Goal: Communication & Community: Share content

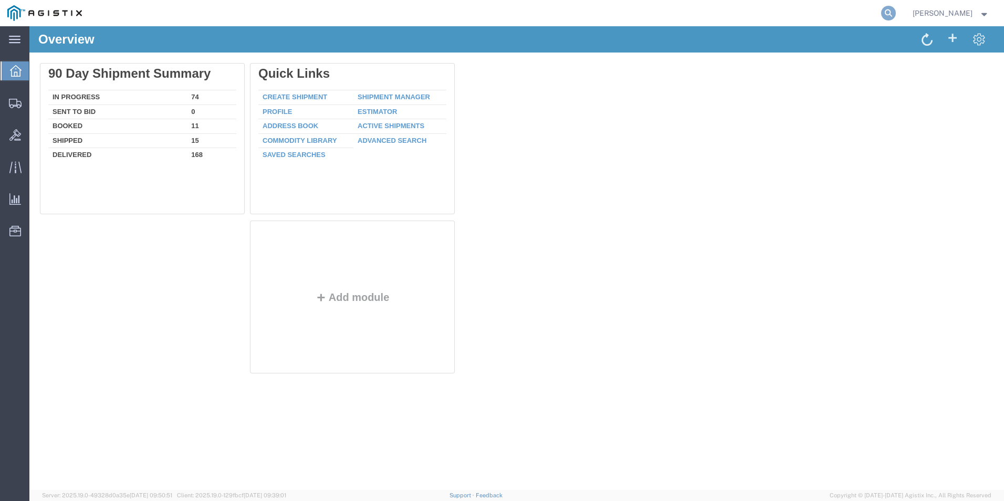
click at [885, 15] on icon at bounding box center [888, 13] width 15 height 15
type input "gdit-70360"
click at [887, 16] on icon at bounding box center [888, 13] width 15 height 15
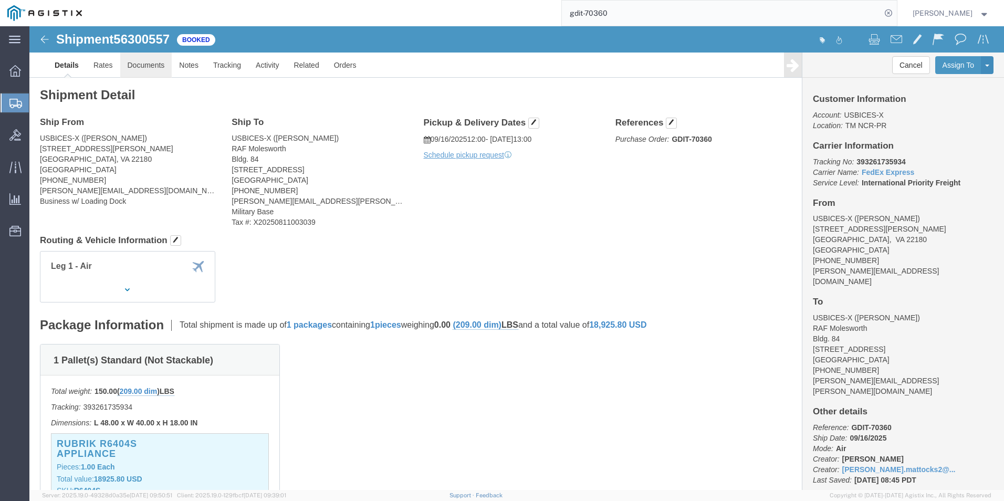
click link "Documents"
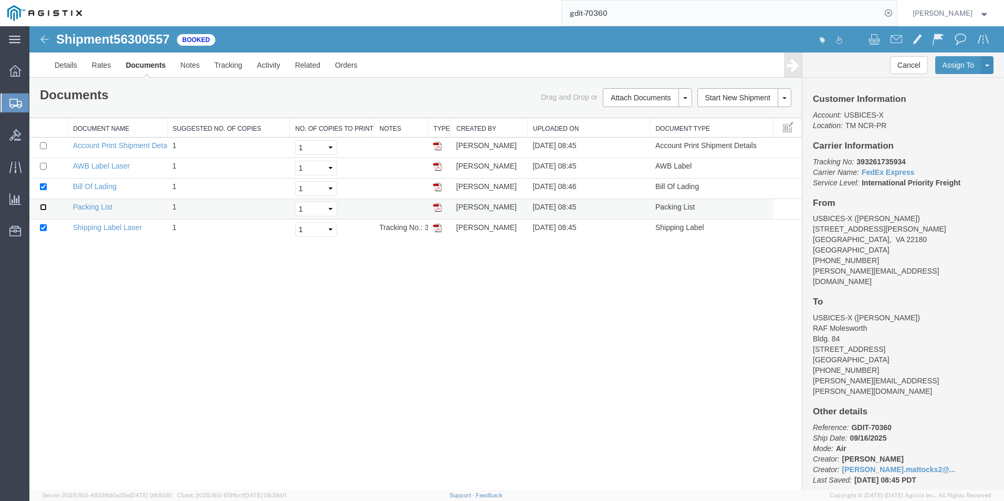
click at [43, 208] on input "checkbox" at bounding box center [43, 207] width 7 height 7
checkbox input "true"
click at [634, 97] on button "Attach Documents" at bounding box center [641, 97] width 76 height 19
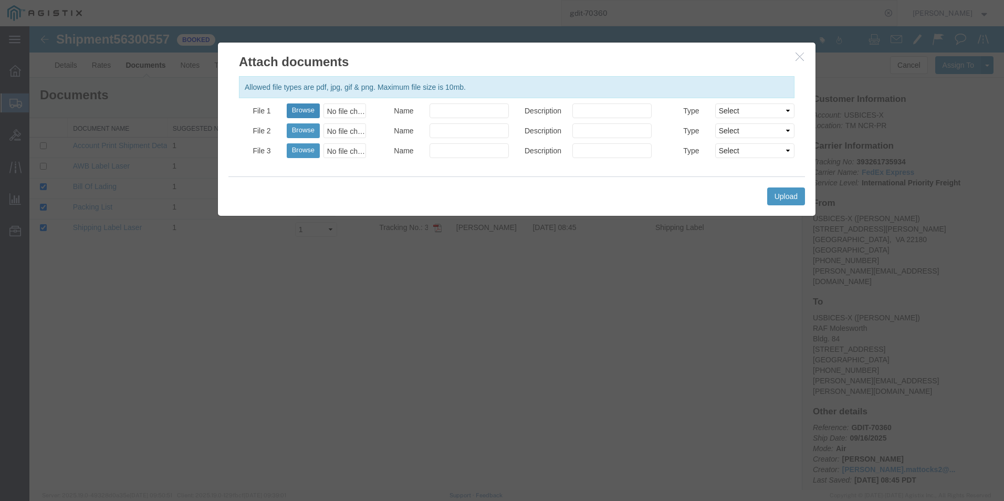
click at [307, 109] on button "Browse" at bounding box center [303, 110] width 33 height 15
click at [798, 59] on icon "button" at bounding box center [799, 56] width 8 height 9
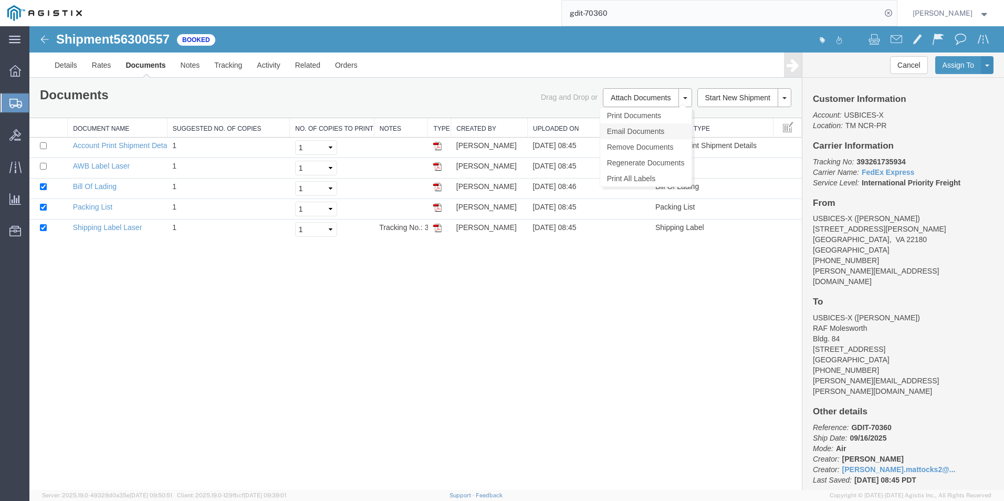
click at [637, 131] on link "Email Documents" at bounding box center [645, 131] width 91 height 16
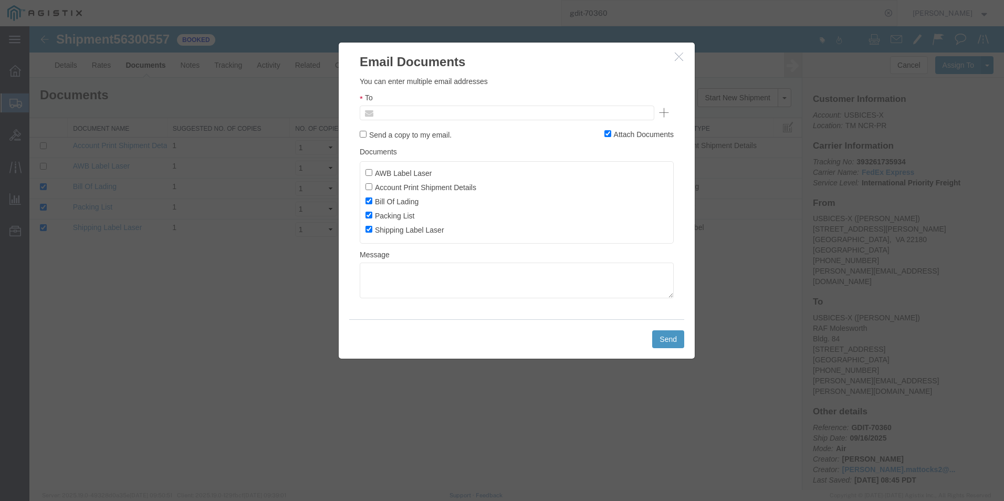
click at [417, 116] on input "text" at bounding box center [435, 113] width 123 height 14
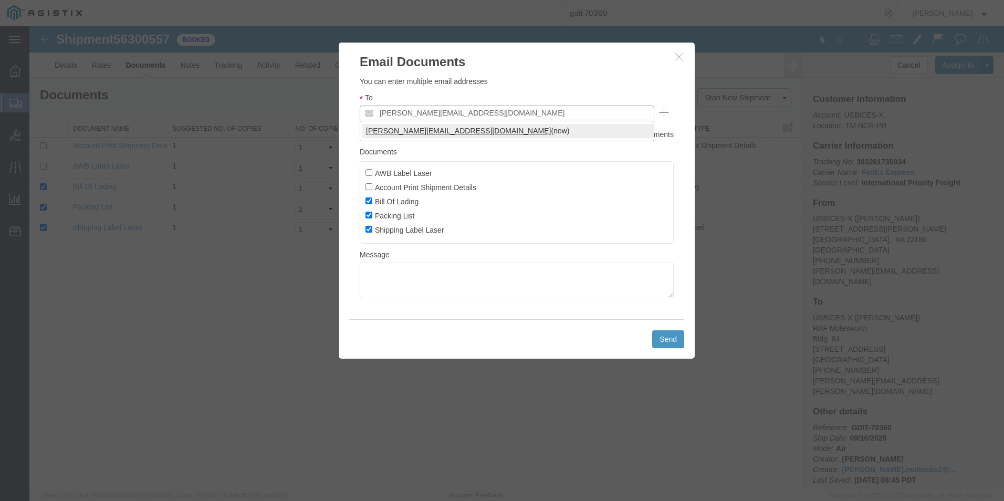
type input "mitchell.mattocks2@gdit.com"
click at [669, 339] on button "Send" at bounding box center [668, 339] width 32 height 18
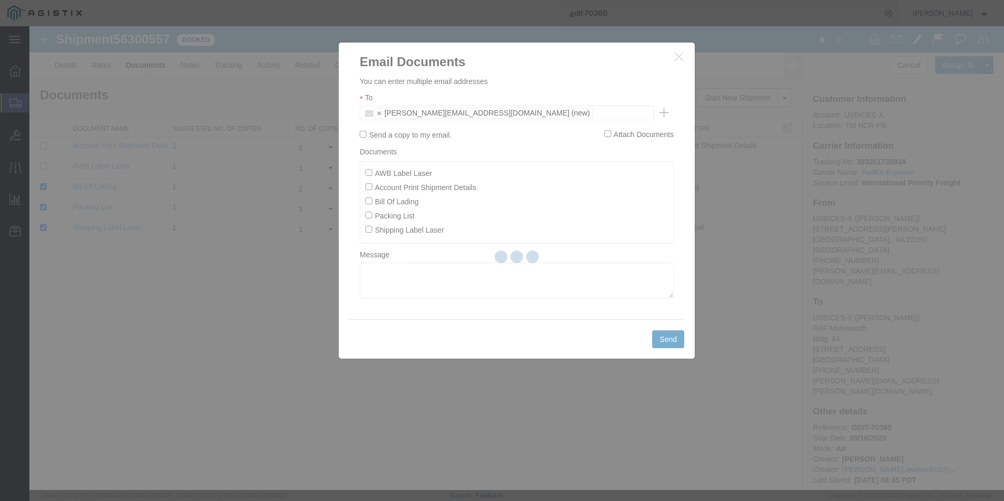
checkbox input "false"
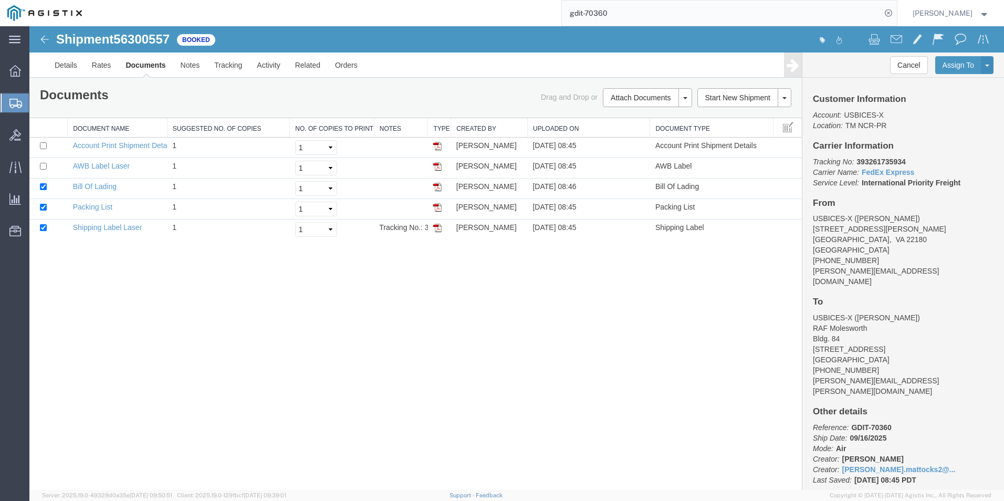
click at [623, 15] on input "gdit-70360" at bounding box center [721, 13] width 319 height 25
type input "gdit-72269"
click at [885, 14] on icon at bounding box center [888, 13] width 15 height 15
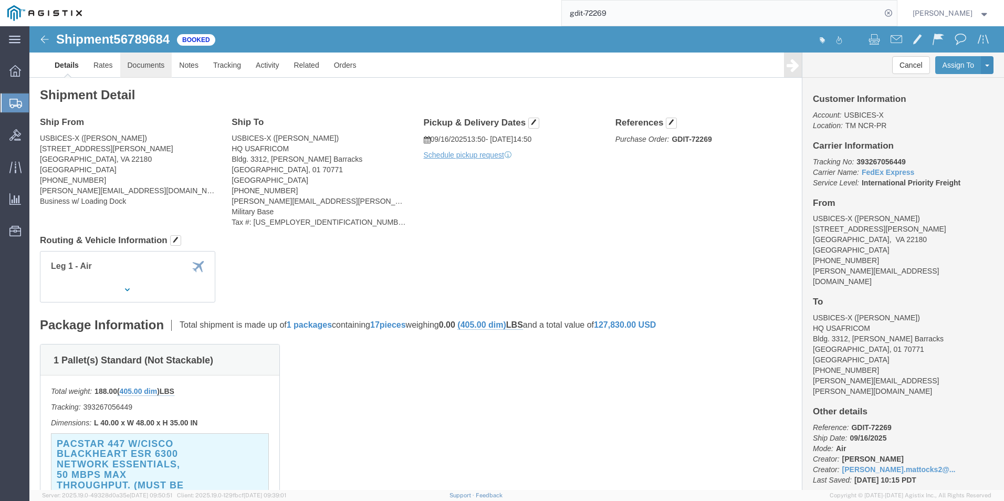
click link "Documents"
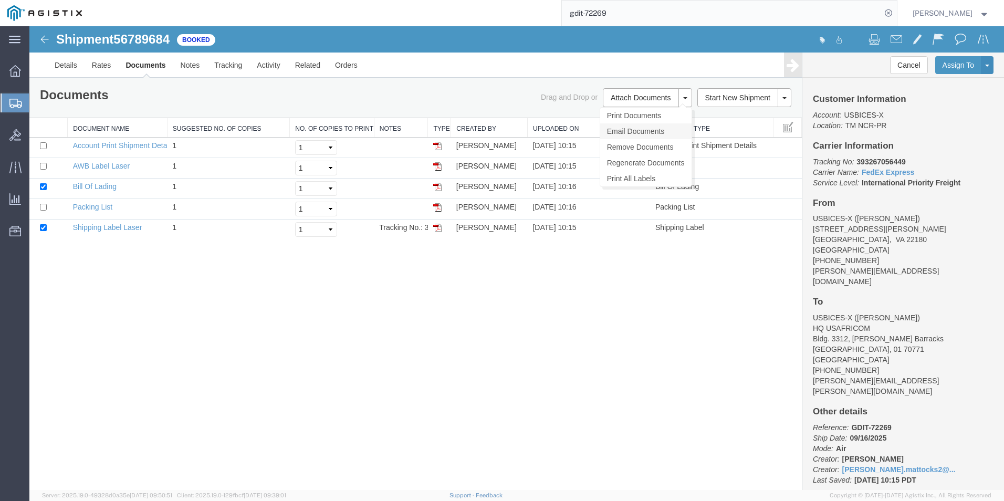
click at [645, 131] on link "Email Documents" at bounding box center [645, 131] width 91 height 16
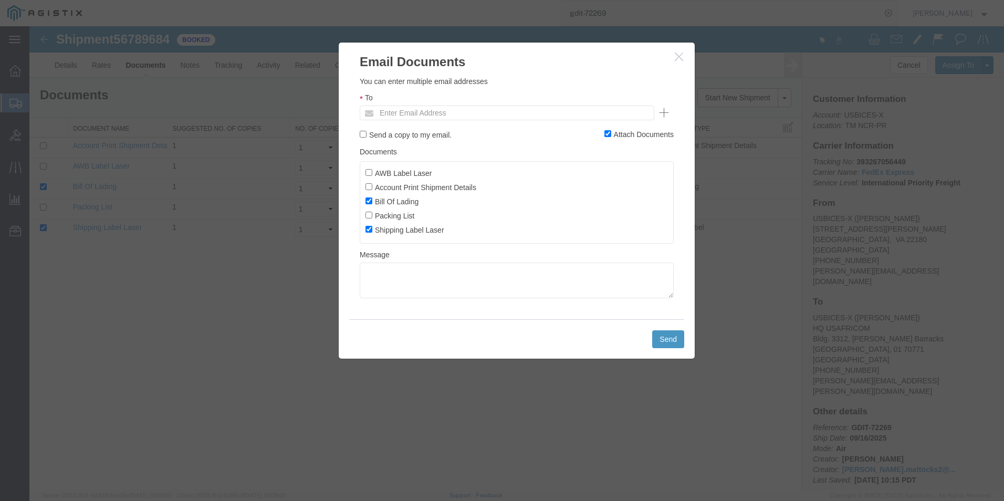
click at [677, 58] on icon "button" at bounding box center [679, 56] width 8 height 9
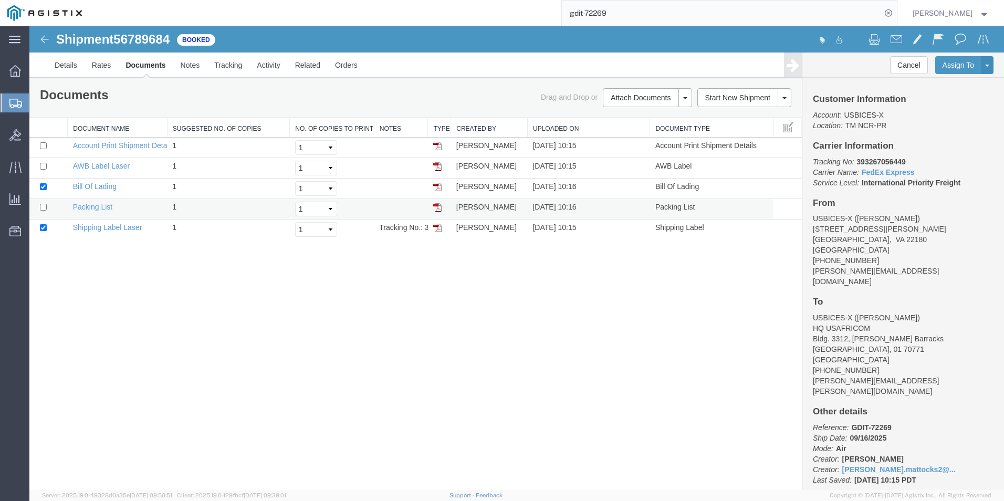
click at [36, 207] on td at bounding box center [48, 209] width 38 height 20
click at [38, 207] on td at bounding box center [48, 209] width 38 height 20
click at [42, 208] on input "checkbox" at bounding box center [43, 207] width 7 height 7
checkbox input "true"
click at [624, 133] on link "Email Documents" at bounding box center [645, 131] width 91 height 16
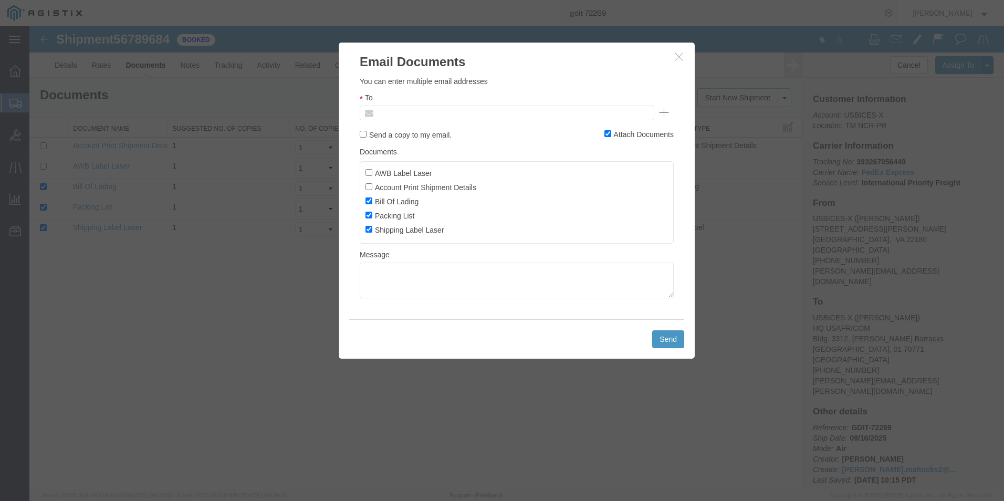
click at [404, 113] on input "text" at bounding box center [435, 113] width 123 height 14
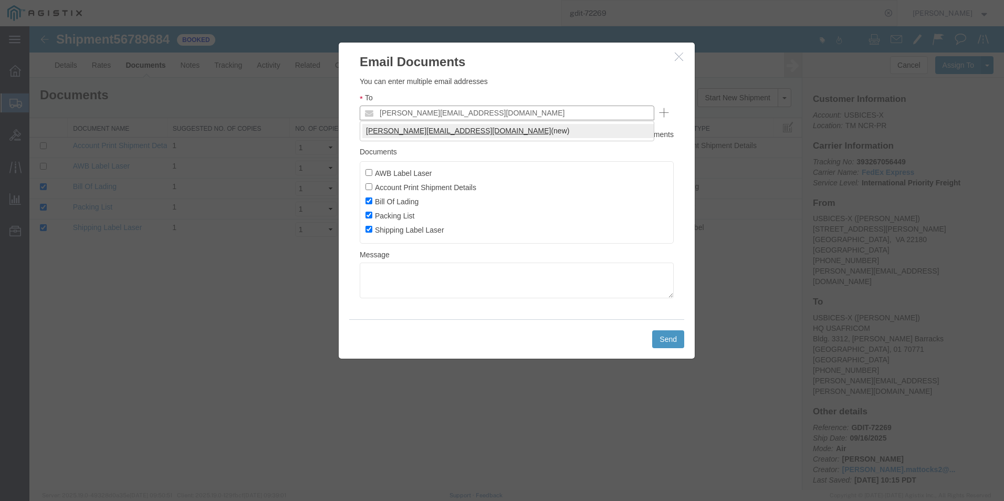
type input "mitchell.mattocks2@gdit.com"
click at [666, 341] on button "Send" at bounding box center [668, 339] width 32 height 18
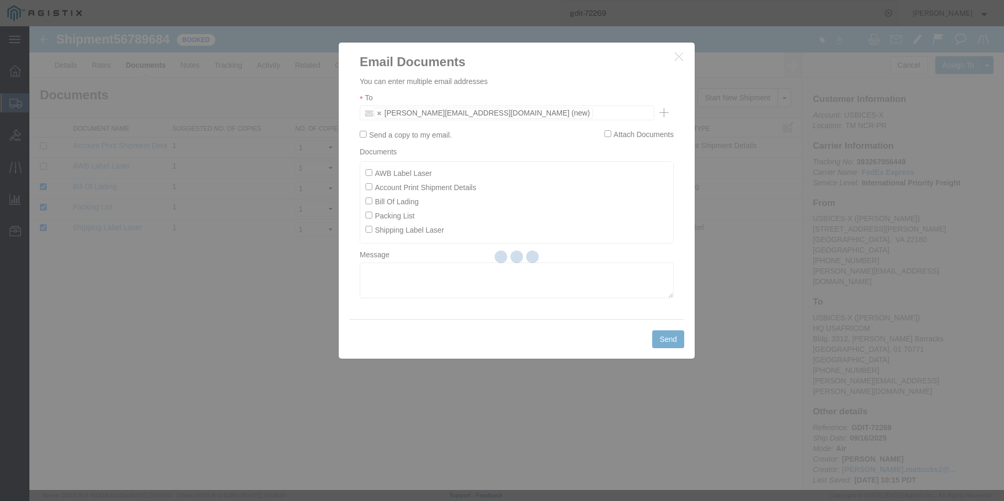
checkbox input "false"
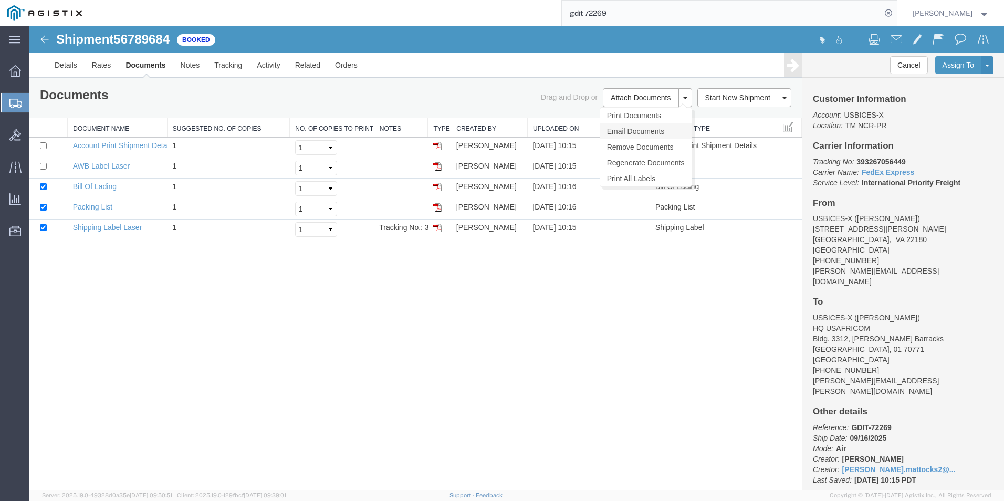
click at [642, 129] on link "Email Documents" at bounding box center [645, 131] width 91 height 16
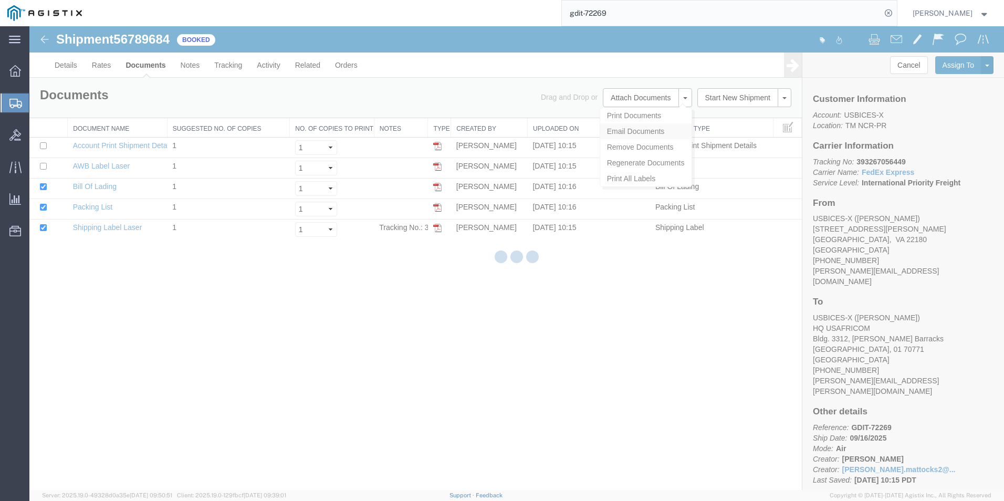
checkbox input "true"
type input "Enter Email Address"
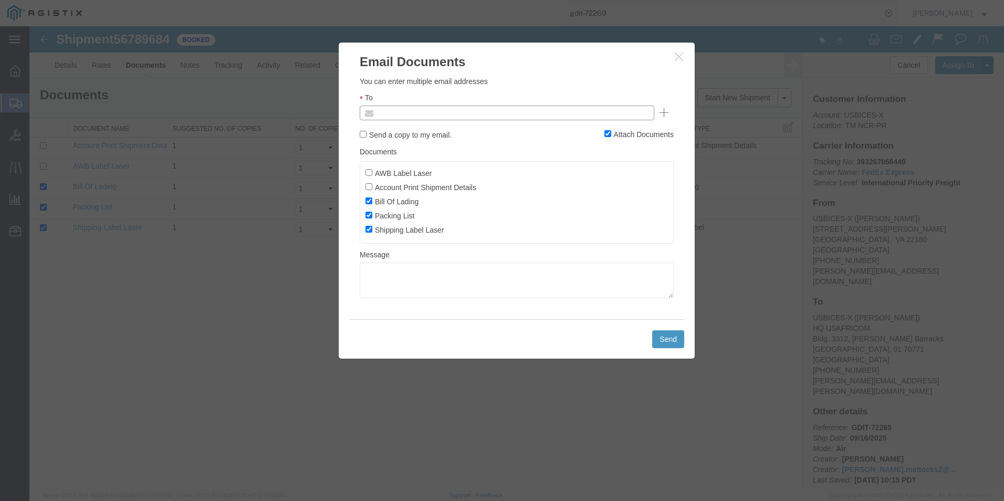
click at [448, 112] on input "text" at bounding box center [435, 113] width 123 height 14
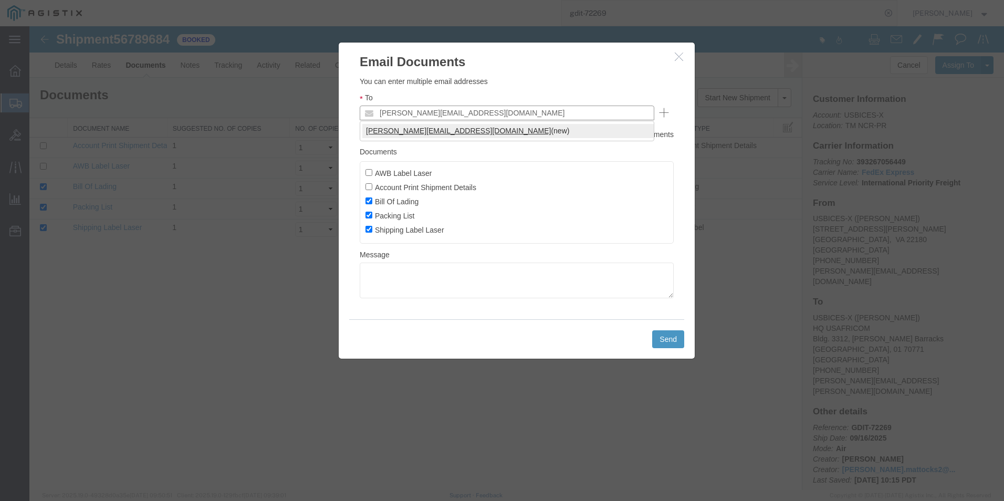
type input "mitchell.mattocks2@gdit.com"
click at [664, 341] on button "Send" at bounding box center [668, 339] width 32 height 18
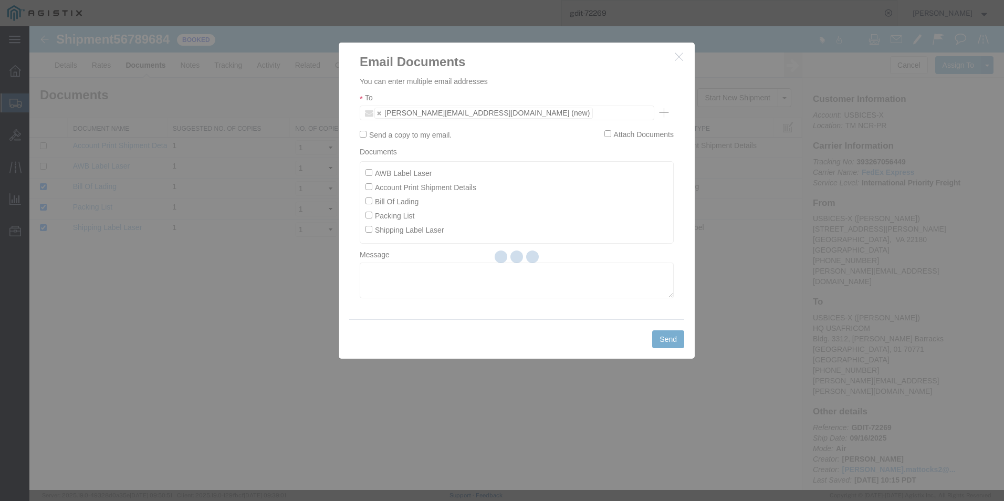
checkbox input "false"
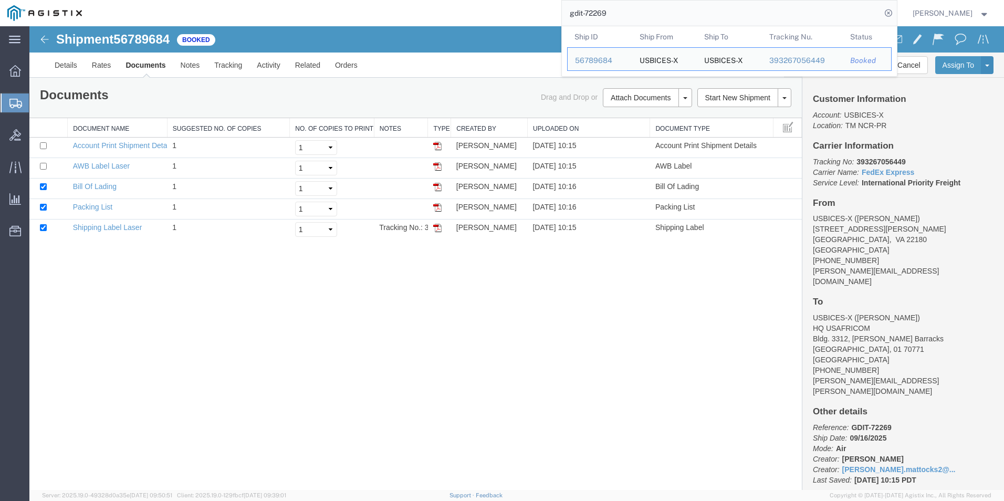
click at [625, 13] on input "gdit-72269" at bounding box center [721, 13] width 319 height 25
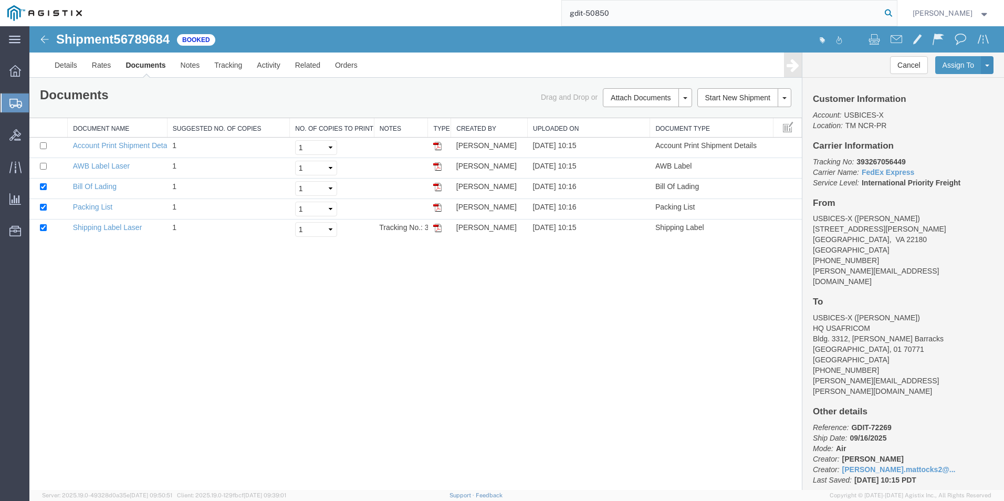
type input "gdit-50850"
click at [889, 12] on icon at bounding box center [888, 13] width 15 height 15
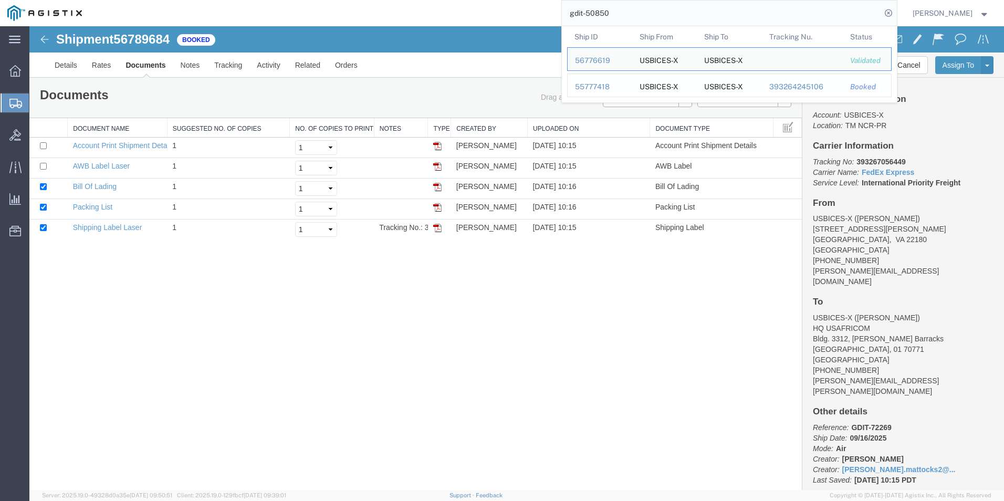
click at [588, 85] on div "55777418" at bounding box center [600, 86] width 50 height 11
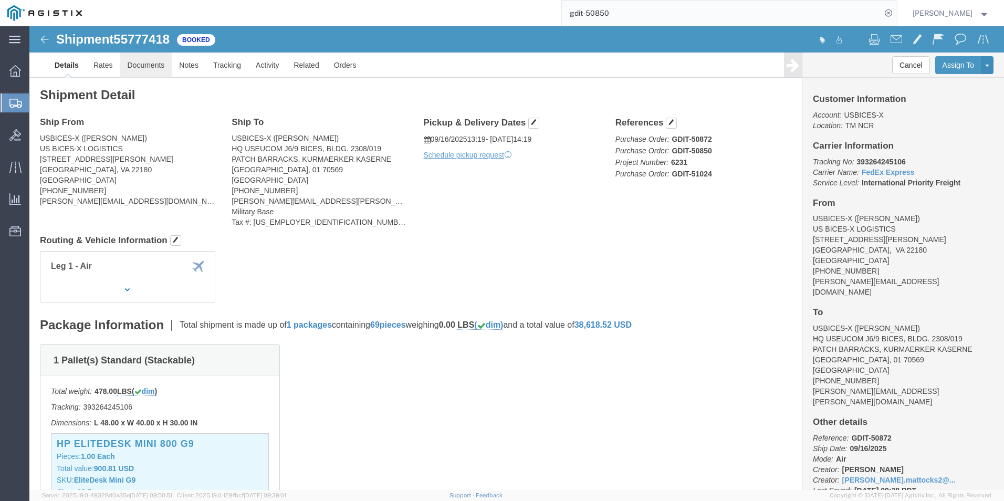
click link "Documents"
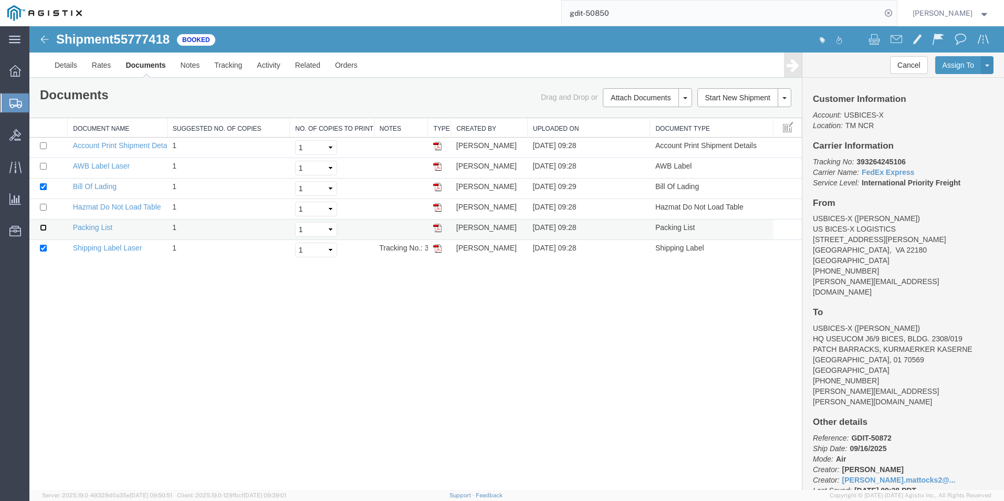
click at [43, 229] on input "checkbox" at bounding box center [43, 227] width 7 height 7
checkbox input "true"
click at [635, 134] on link "Email Documents" at bounding box center [645, 131] width 91 height 16
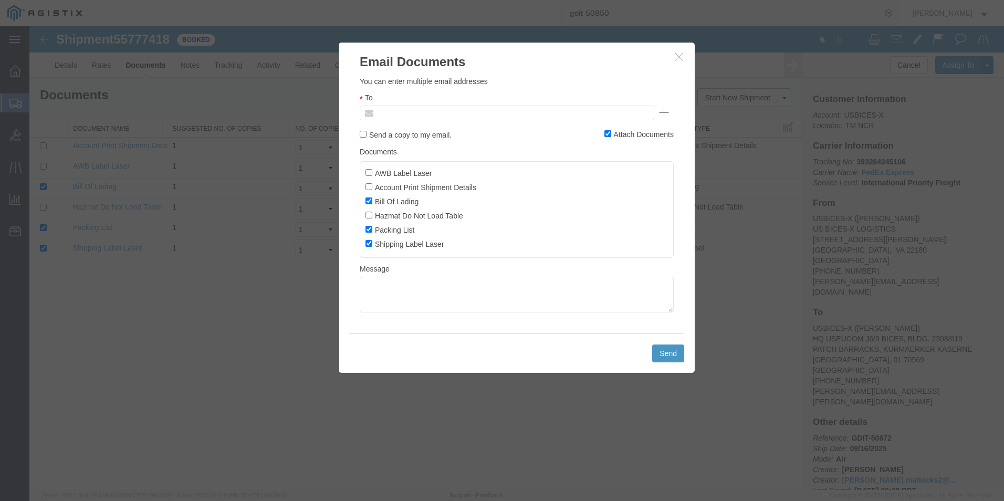
click at [401, 111] on input "text" at bounding box center [435, 113] width 123 height 14
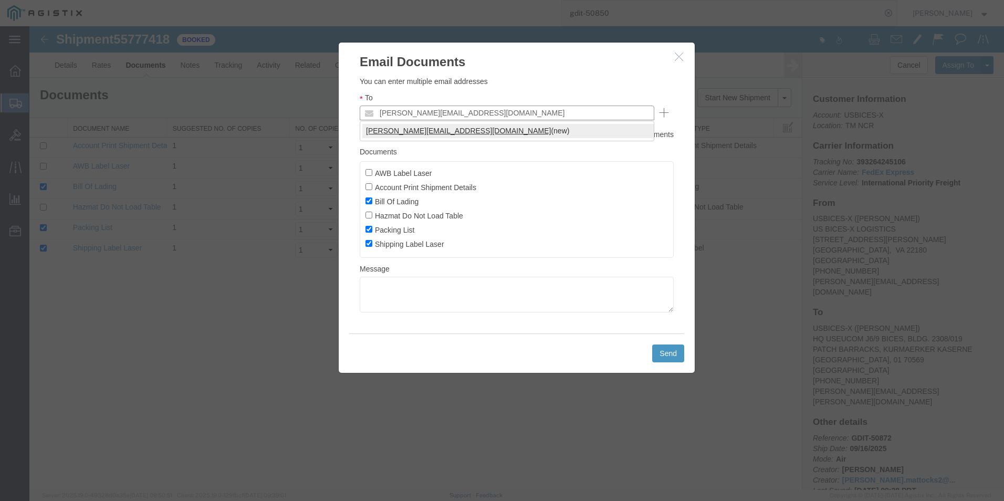
type input "mitchell.mattocks2@gdit.com"
click at [663, 353] on button "Send" at bounding box center [668, 353] width 32 height 18
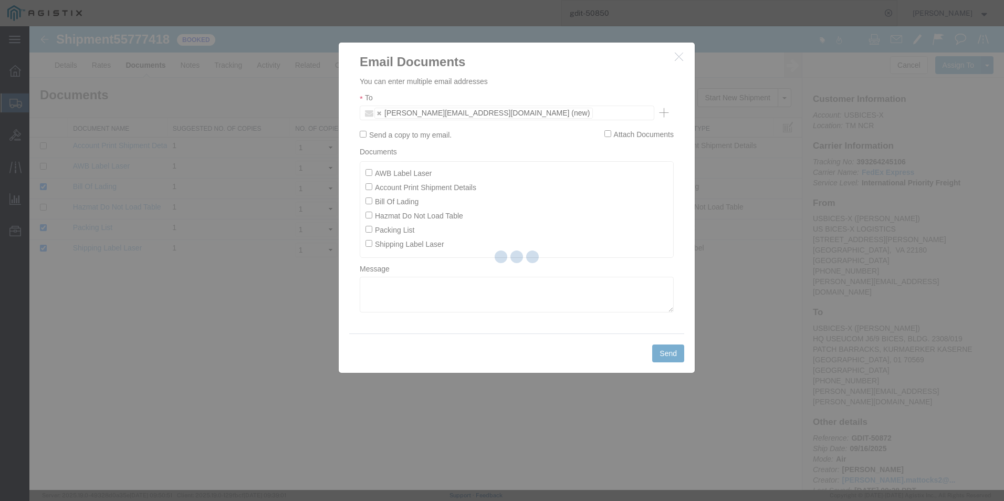
checkbox input "false"
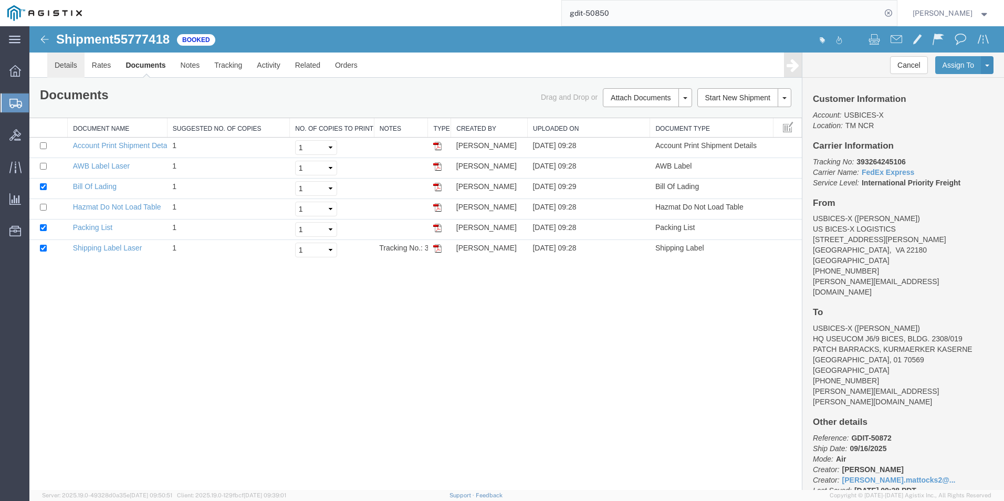
click at [75, 69] on link "Details" at bounding box center [65, 65] width 37 height 25
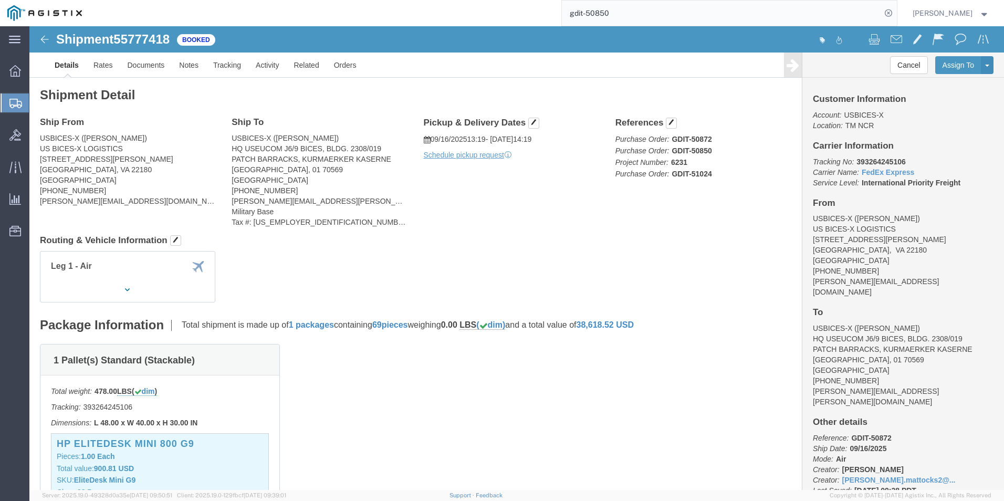
click h4 "References"
